Goal: Understand process/instructions: Learn about a topic

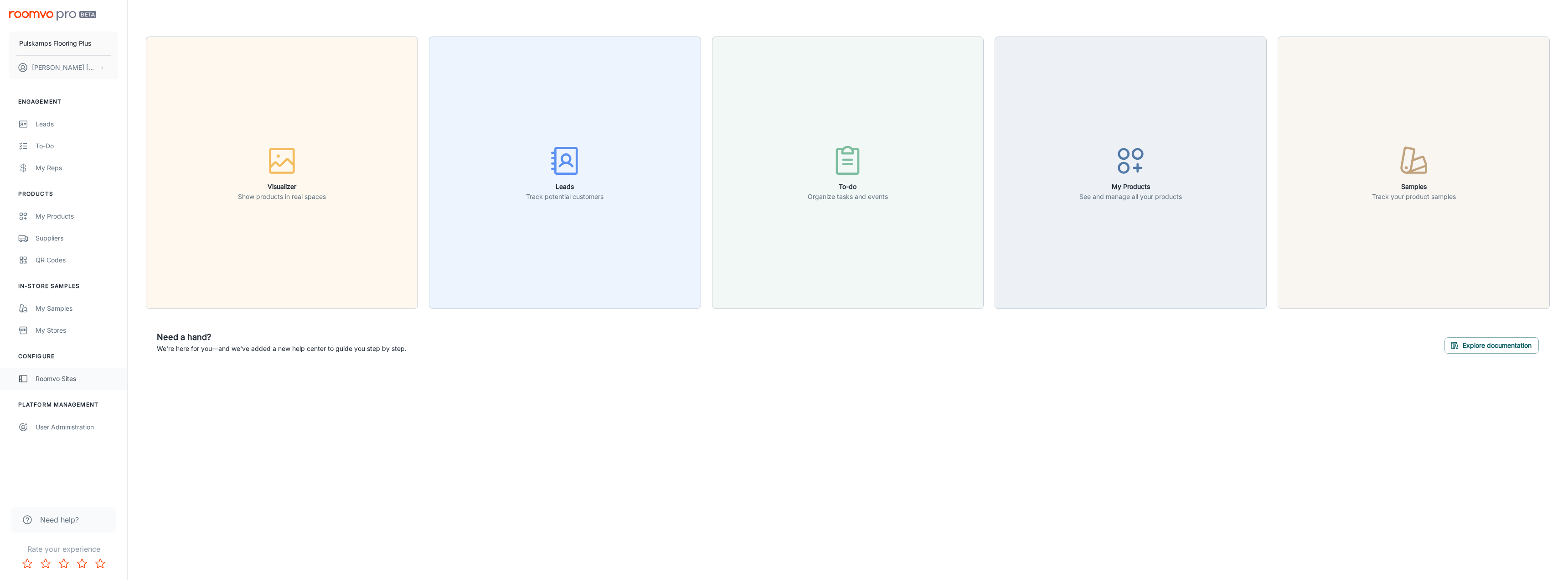
click at [47, 378] on div "Roomvo Sites" at bounding box center [77, 378] width 83 height 10
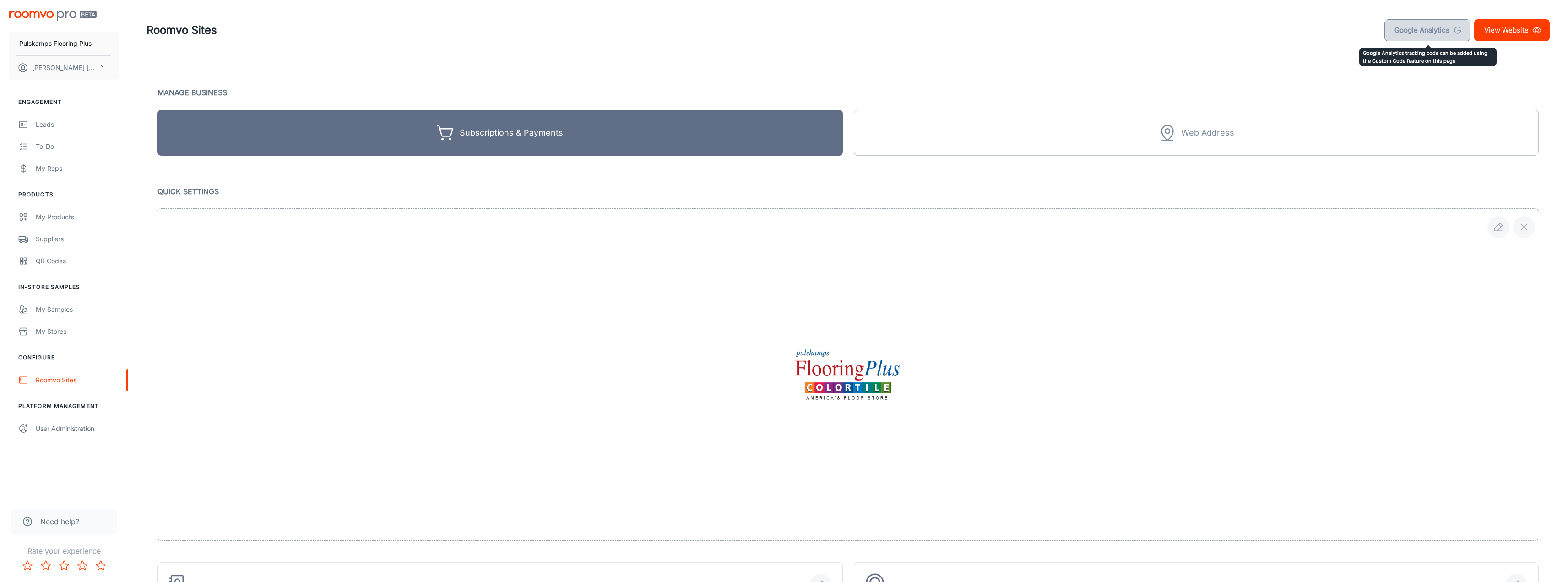
click at [1422, 32] on link "Google Analytics" at bounding box center [1427, 30] width 86 height 22
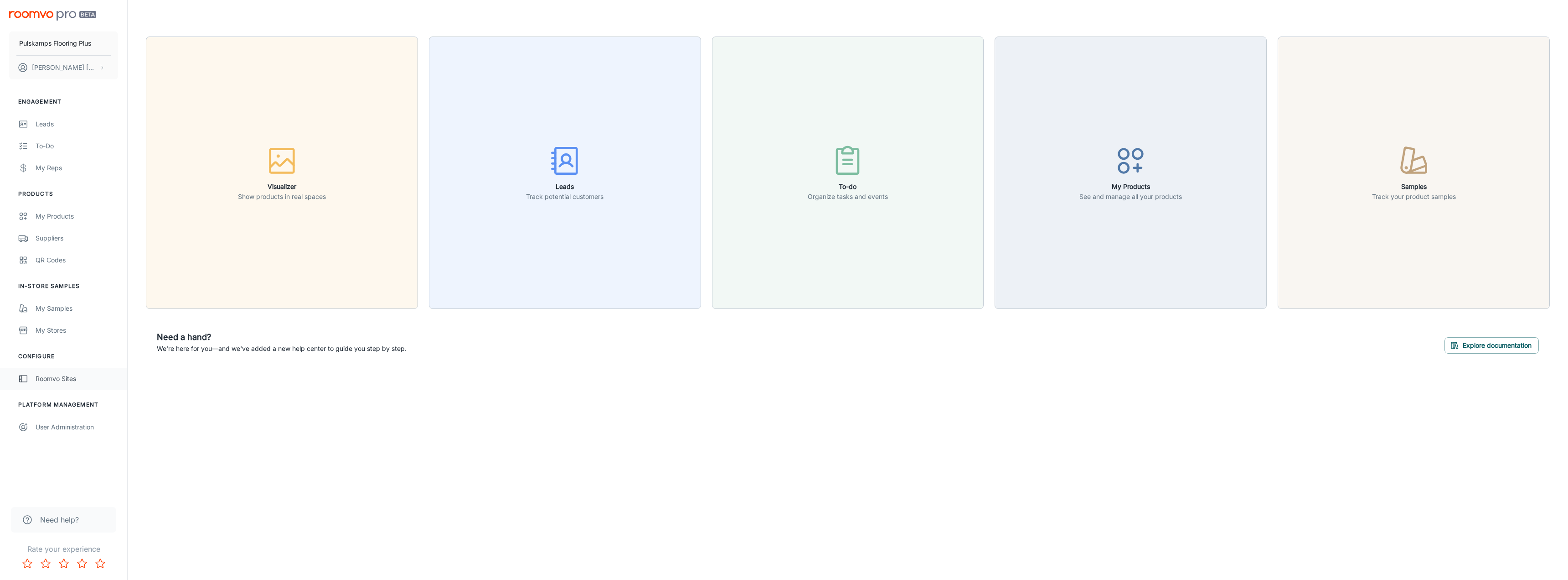
click at [43, 382] on div "Roomvo Sites" at bounding box center [77, 378] width 83 height 10
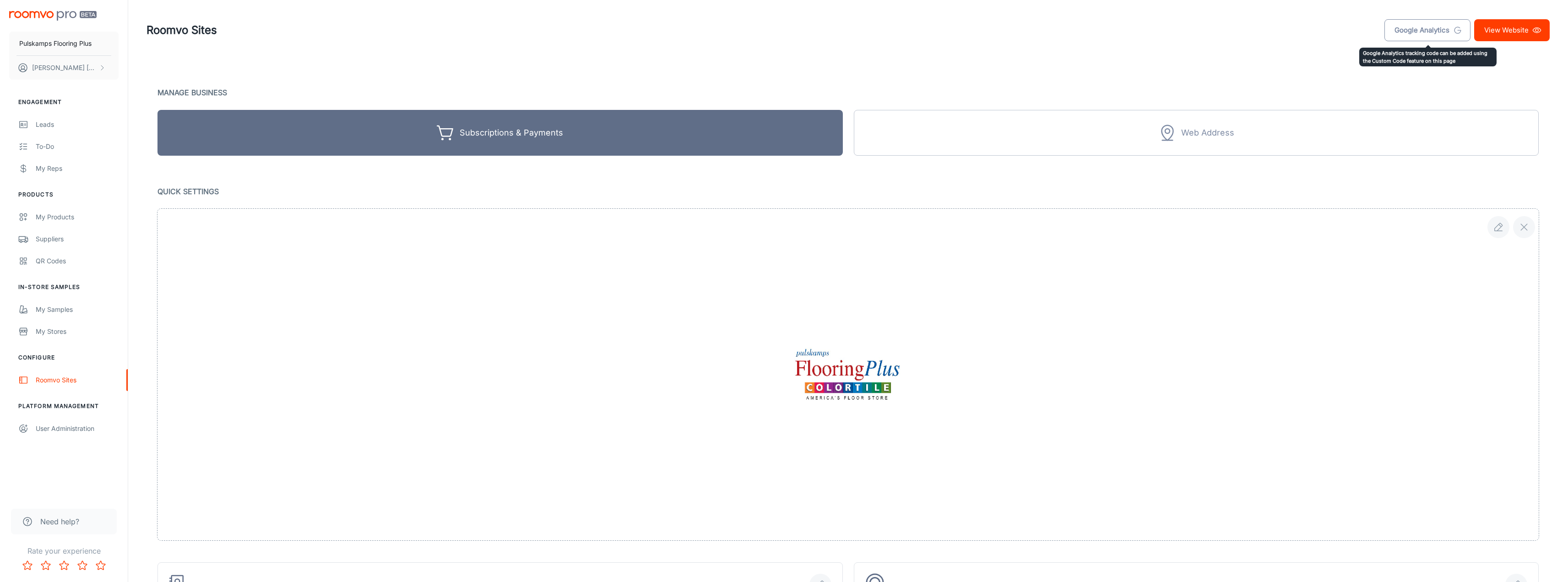
click at [1407, 30] on link "Google Analytics" at bounding box center [1427, 30] width 86 height 22
